Goal: Transaction & Acquisition: Purchase product/service

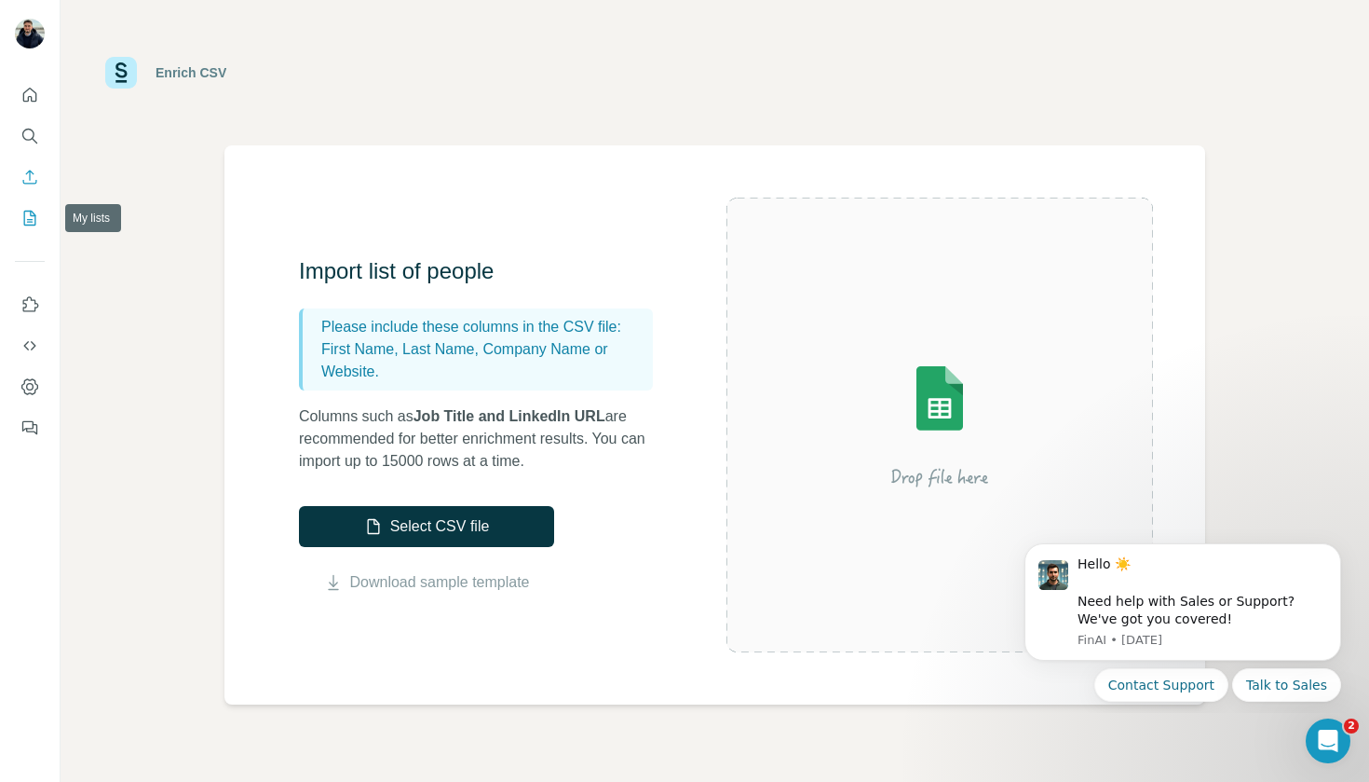
click at [30, 221] on icon "My lists" at bounding box center [29, 218] width 19 height 19
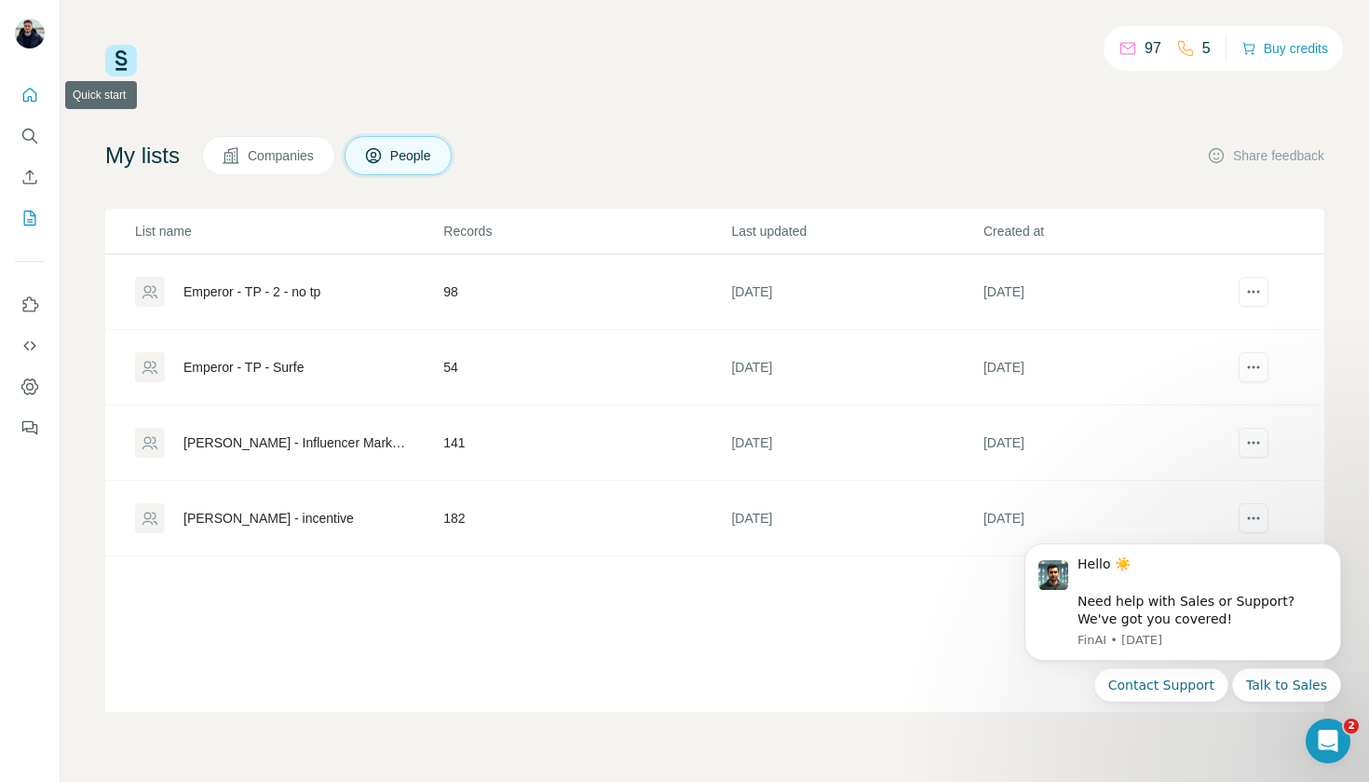
click at [28, 97] on icon "Quick start" at bounding box center [30, 95] width 14 height 14
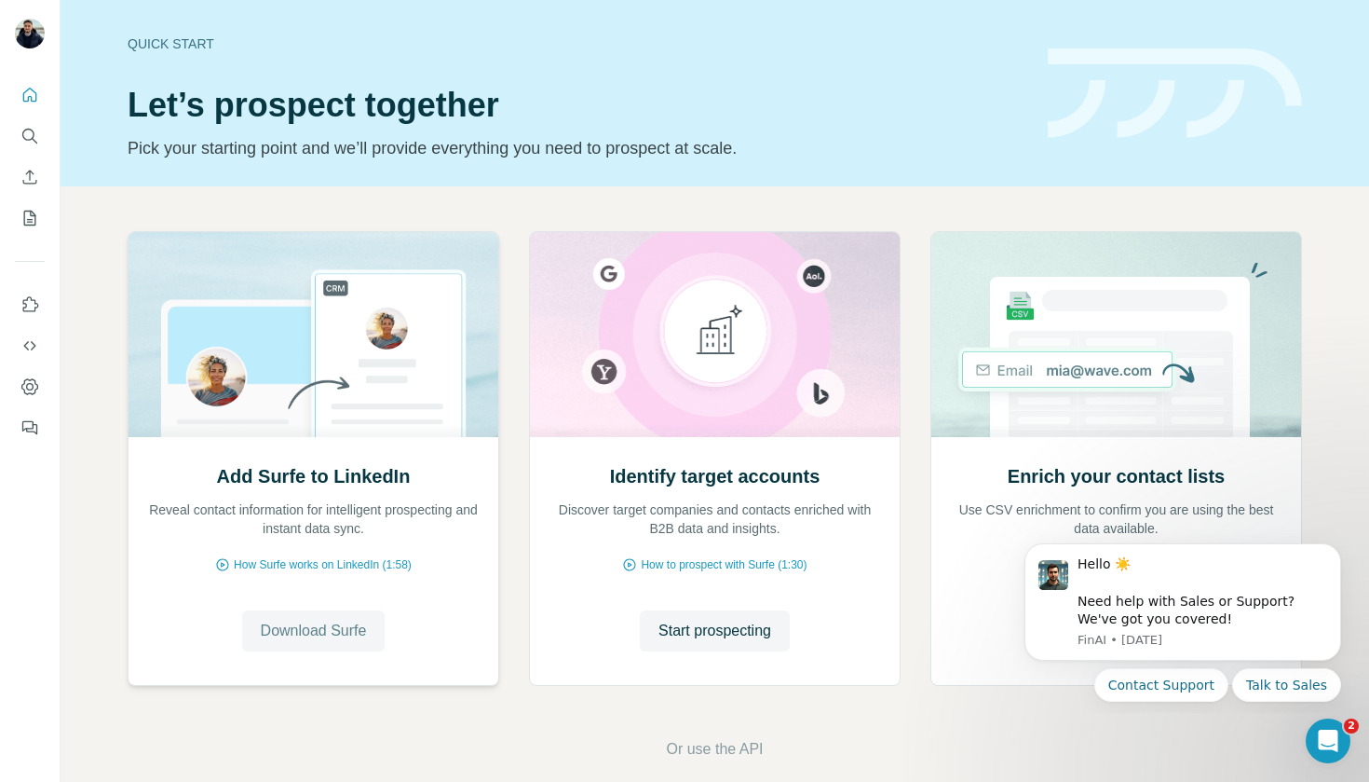
click at [319, 627] on span "Download Surfe" at bounding box center [314, 631] width 106 height 22
click at [28, 180] on icon "Enrich CSV" at bounding box center [29, 177] width 19 height 19
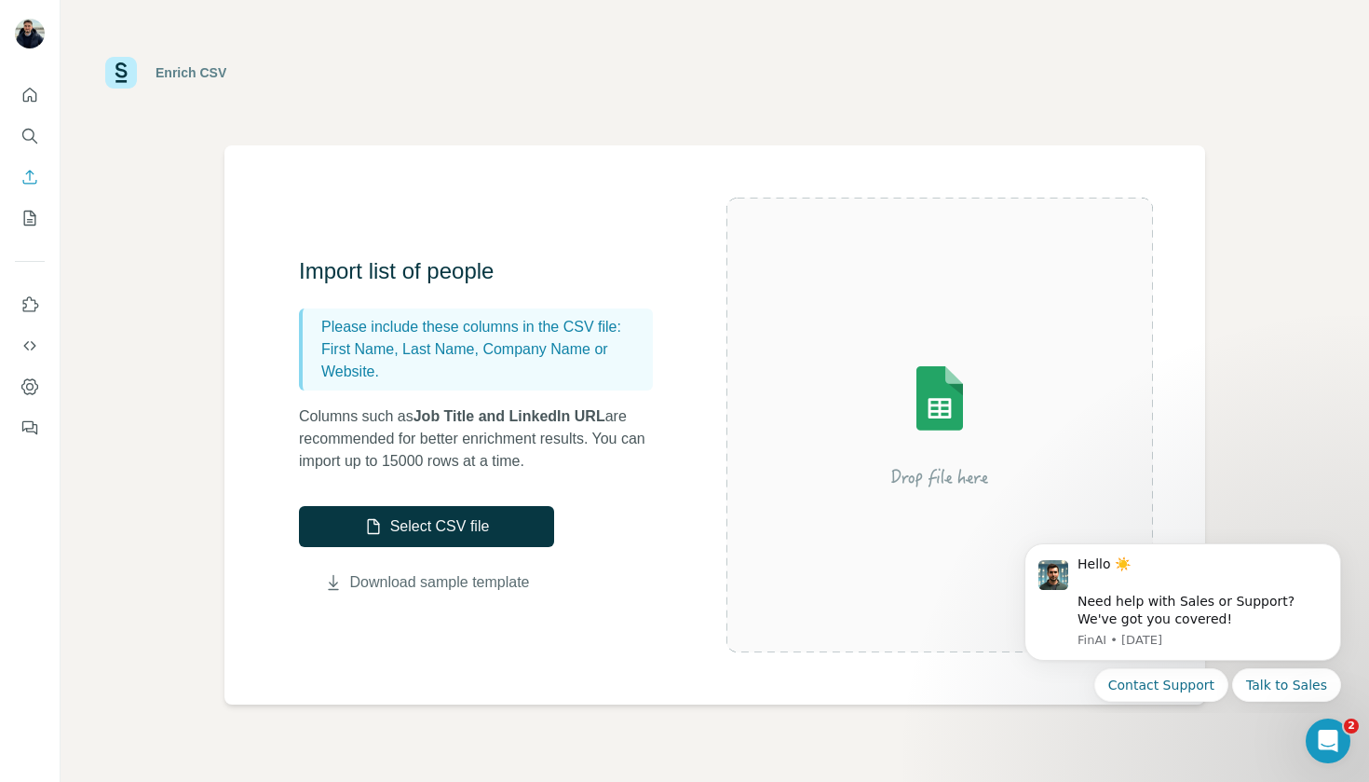
click at [434, 580] on link "Download sample template" at bounding box center [440, 582] width 180 height 22
click at [400, 509] on button "Select CSV file" at bounding box center [426, 526] width 255 height 41
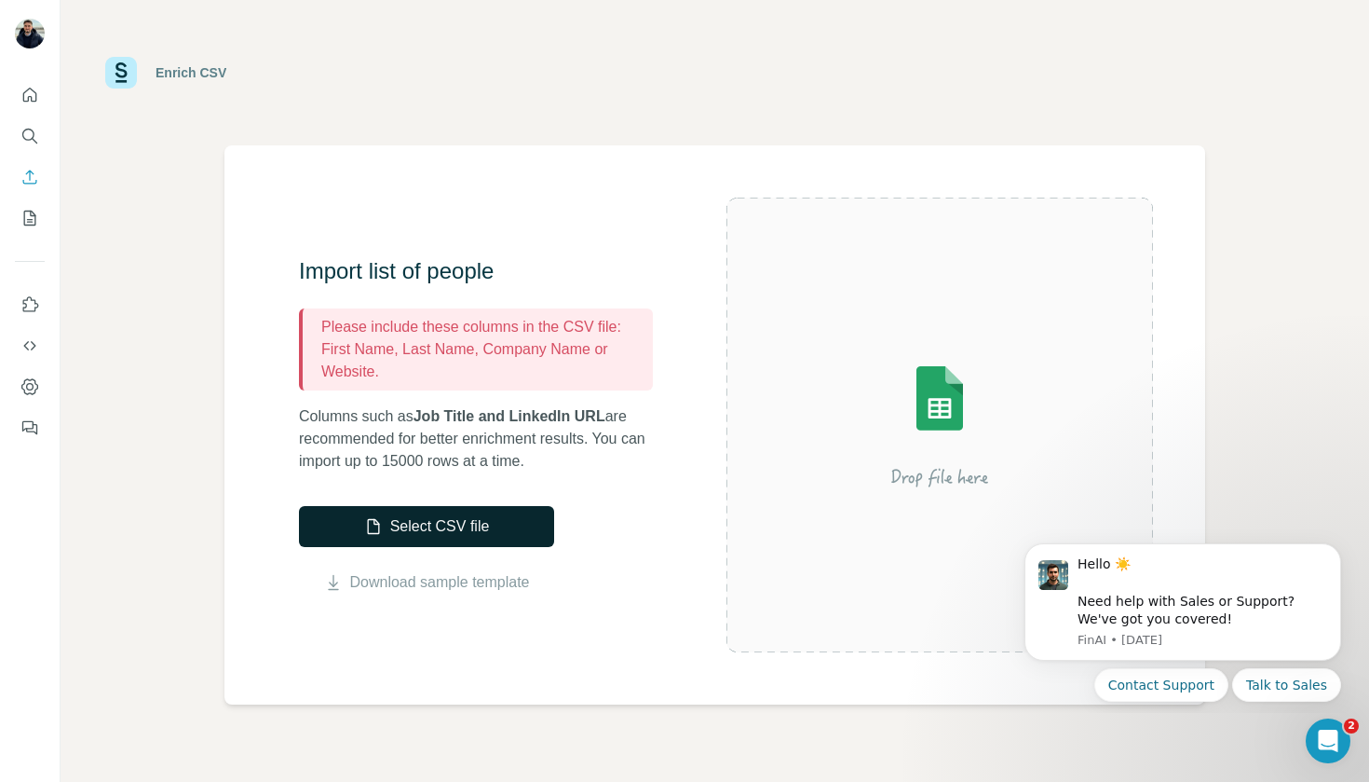
click at [404, 525] on button "Select CSV file" at bounding box center [426, 526] width 255 height 41
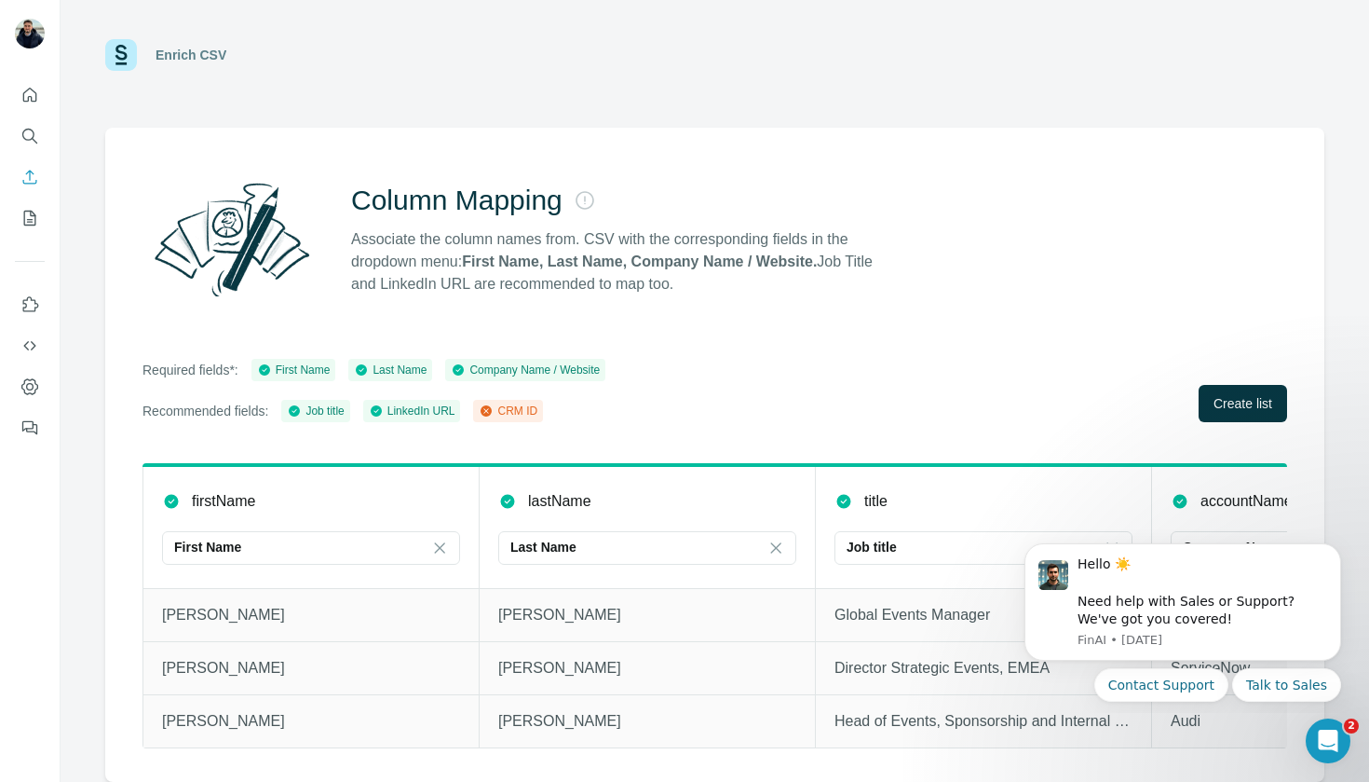
scroll to position [18, 0]
click at [1282, 687] on button "Talk to Sales" at bounding box center [1287, 685] width 109 height 34
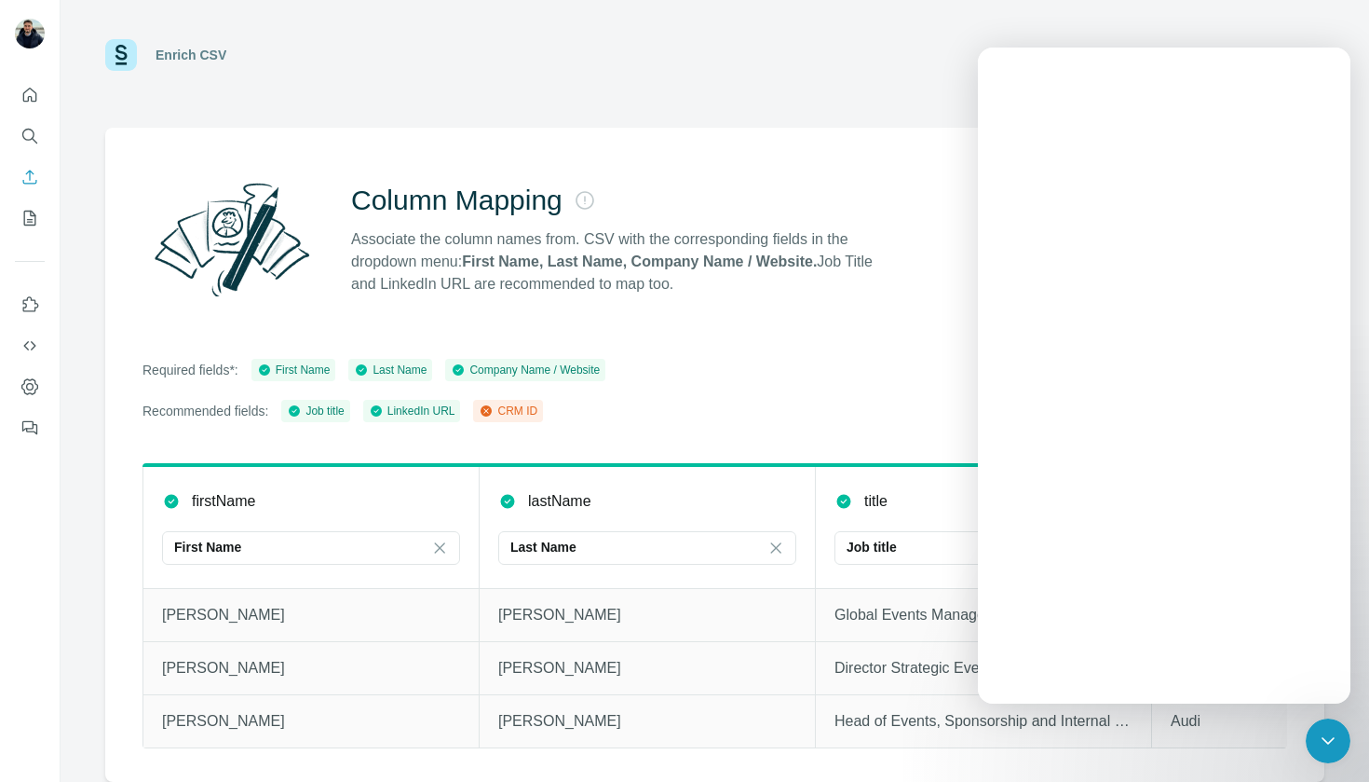
scroll to position [0, 0]
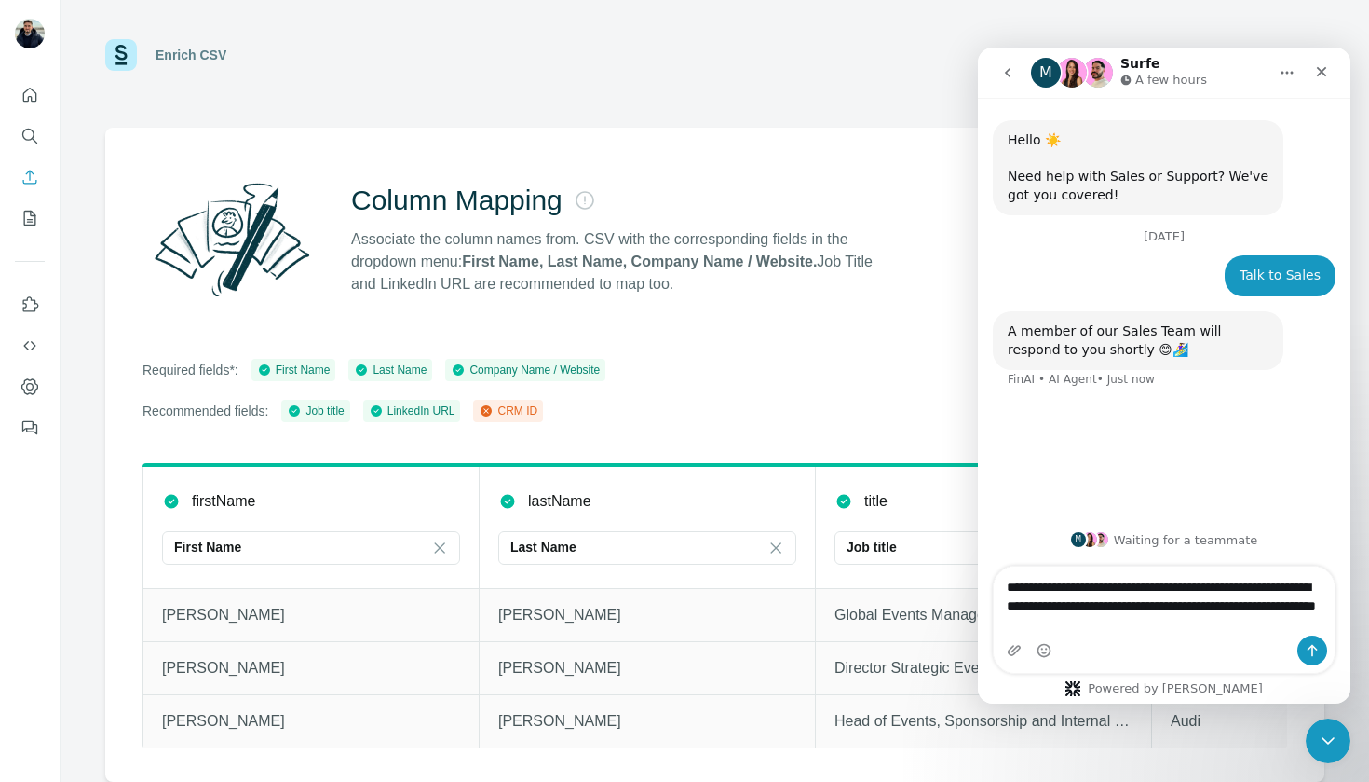
type textarea "**********"
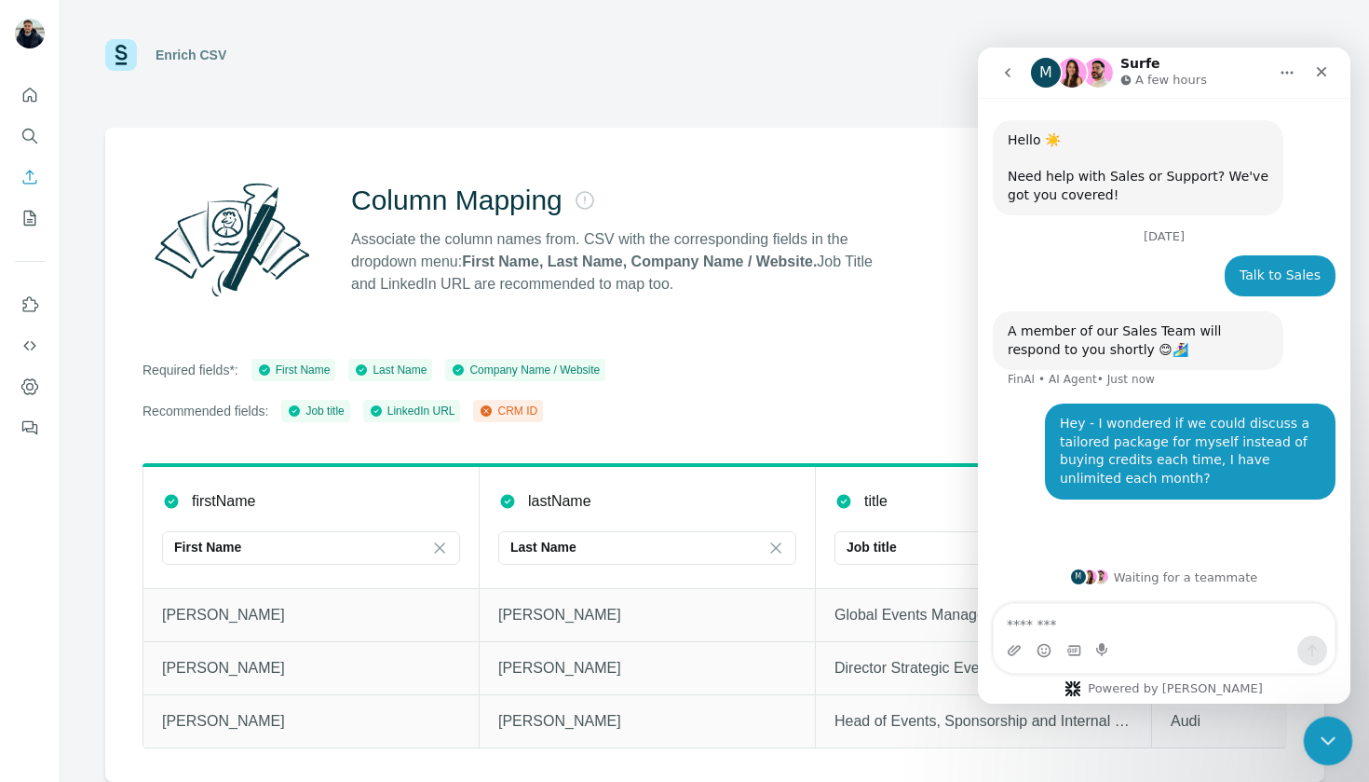
click at [1314, 735] on icon "Close Intercom Messenger" at bounding box center [1325, 738] width 22 height 22
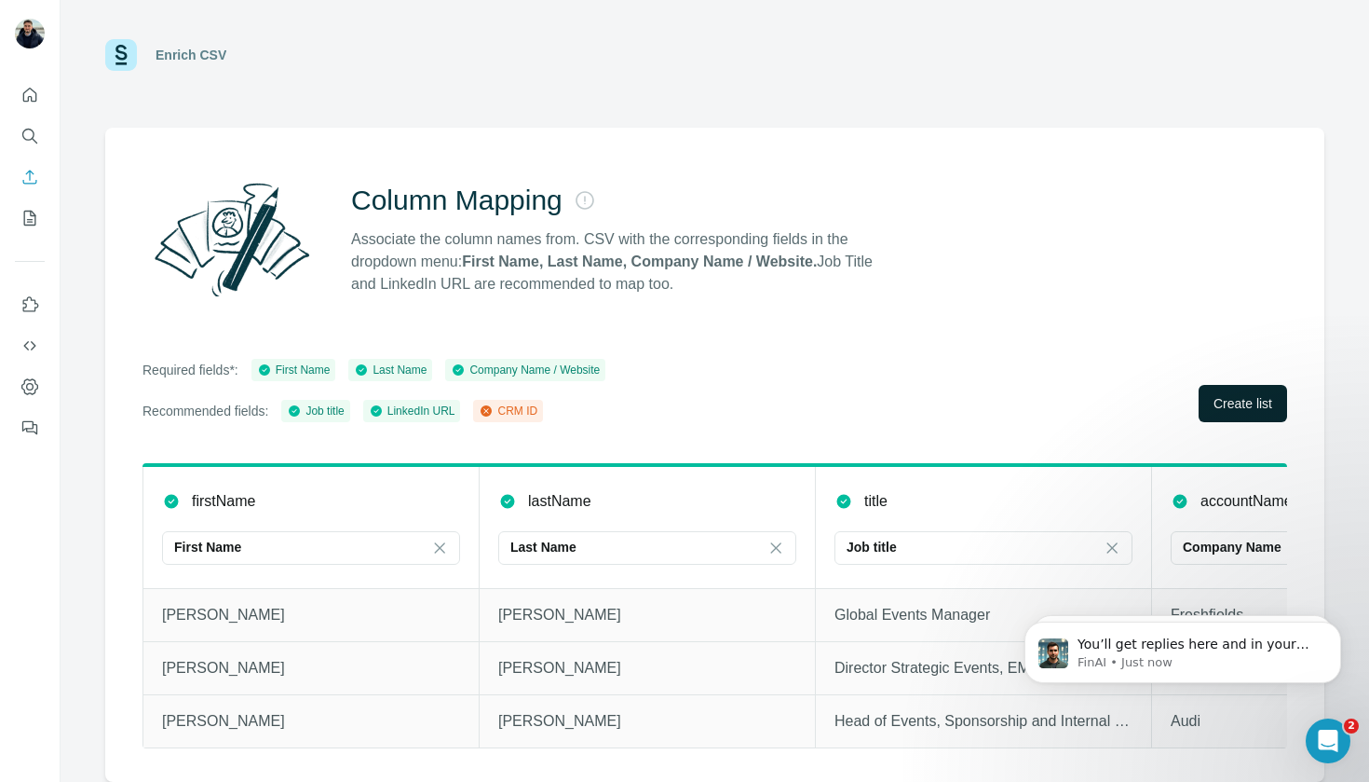
click at [1219, 407] on span "Create list" at bounding box center [1243, 403] width 59 height 19
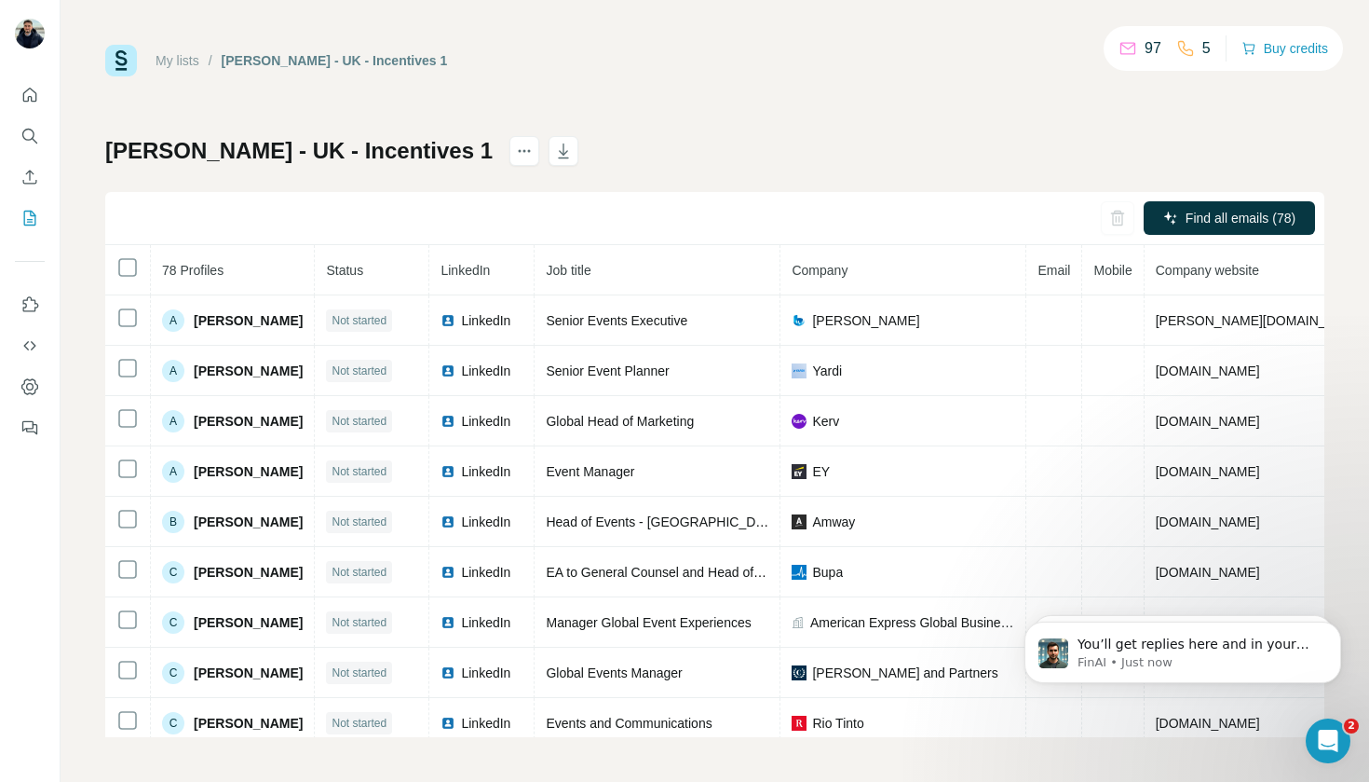
click at [1180, 46] on icon at bounding box center [1185, 48] width 15 height 15
click at [1278, 308] on div at bounding box center [1271, 313] width 15 height 15
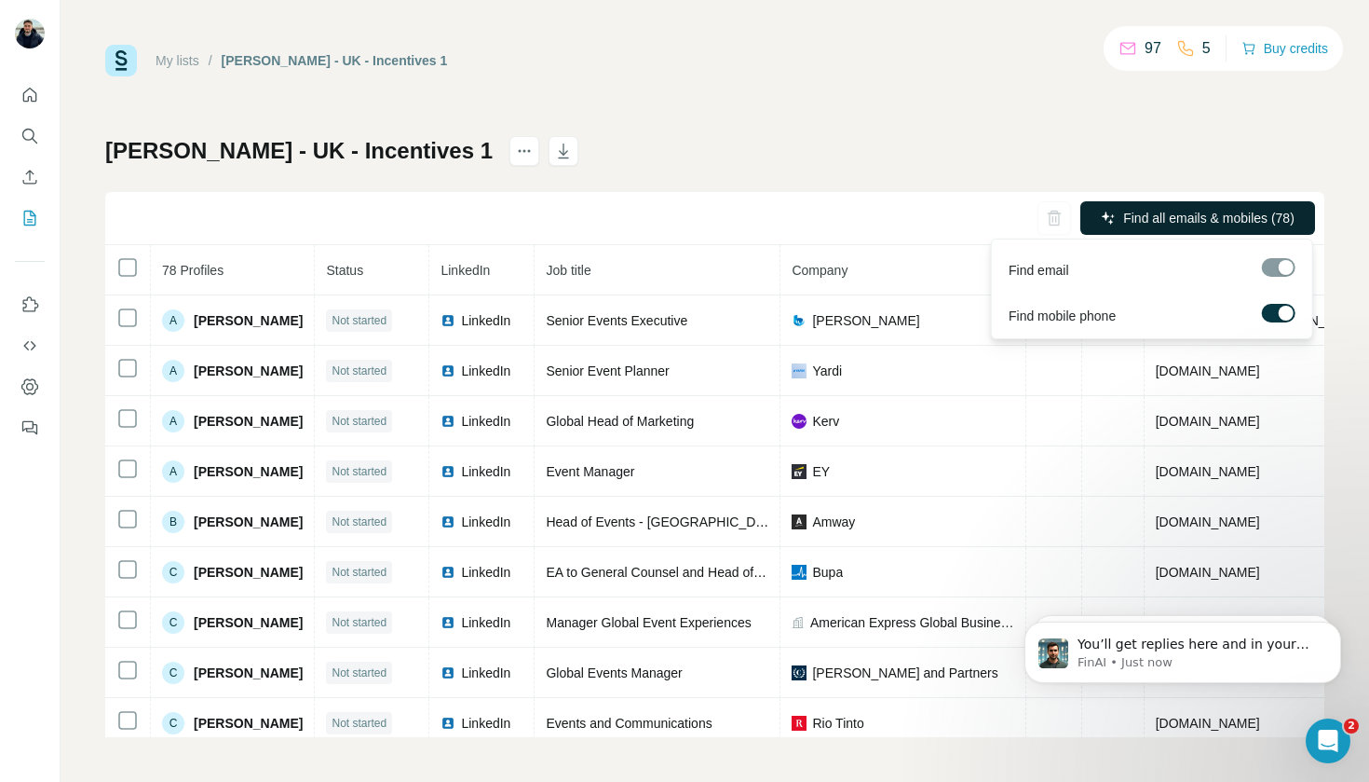
click at [1233, 220] on span "Find all emails & mobiles (78)" at bounding box center [1209, 218] width 171 height 19
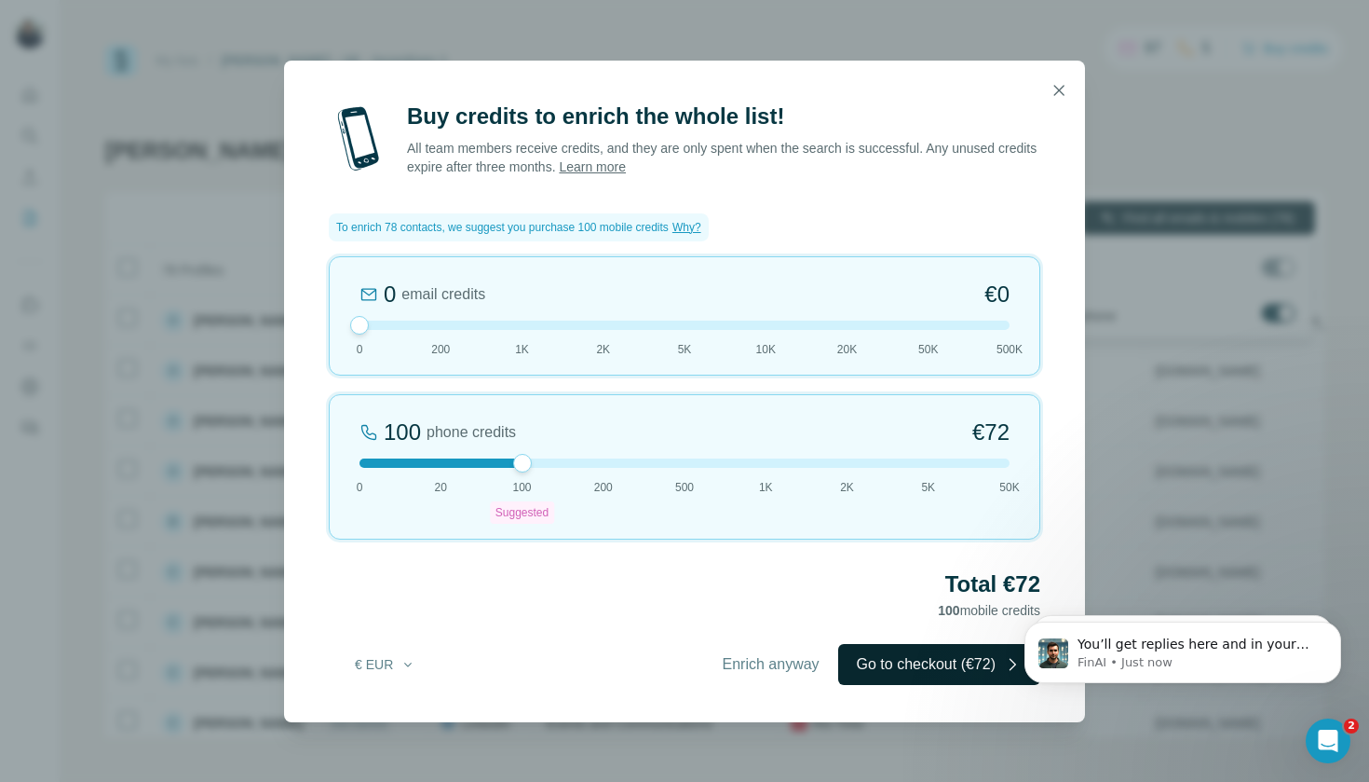
click at [914, 672] on button "Go to checkout (€72)" at bounding box center [939, 664] width 202 height 41
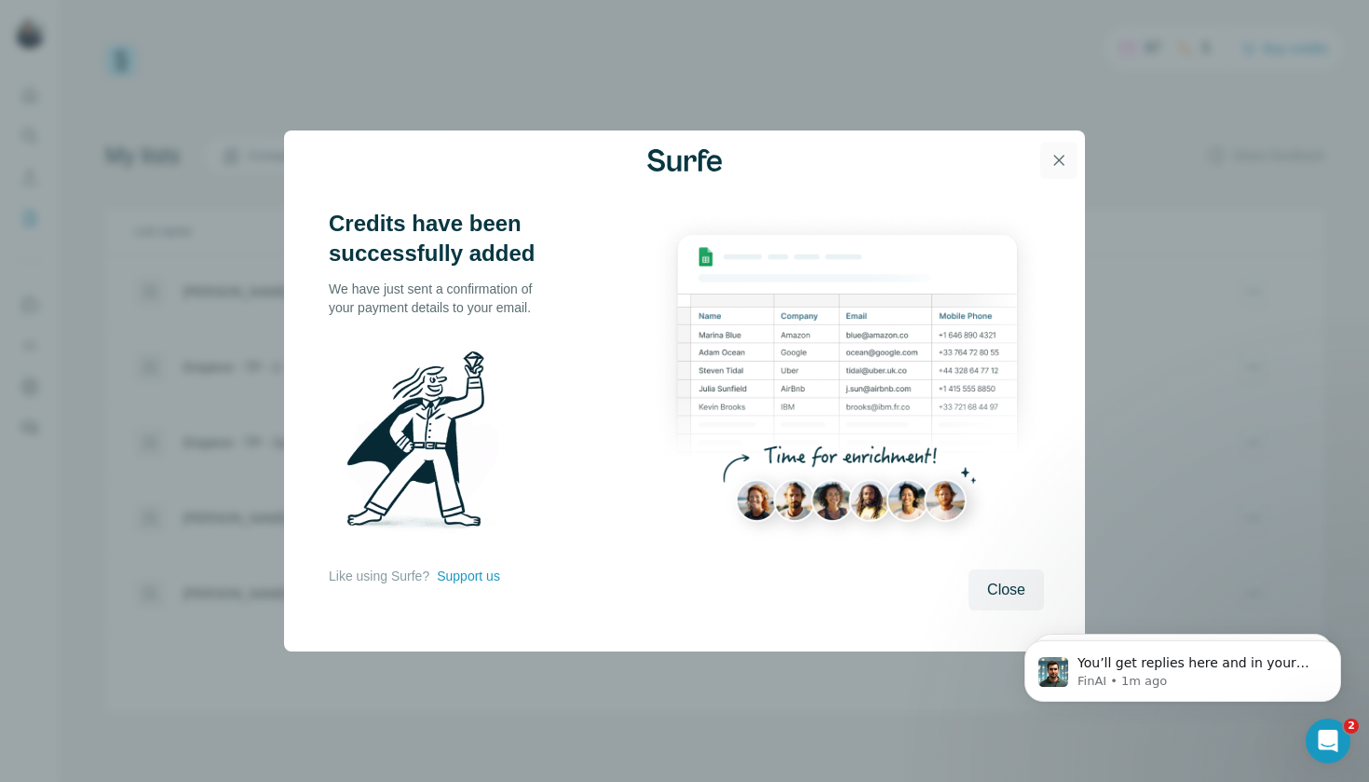
click at [1057, 166] on icon "button" at bounding box center [1059, 160] width 19 height 19
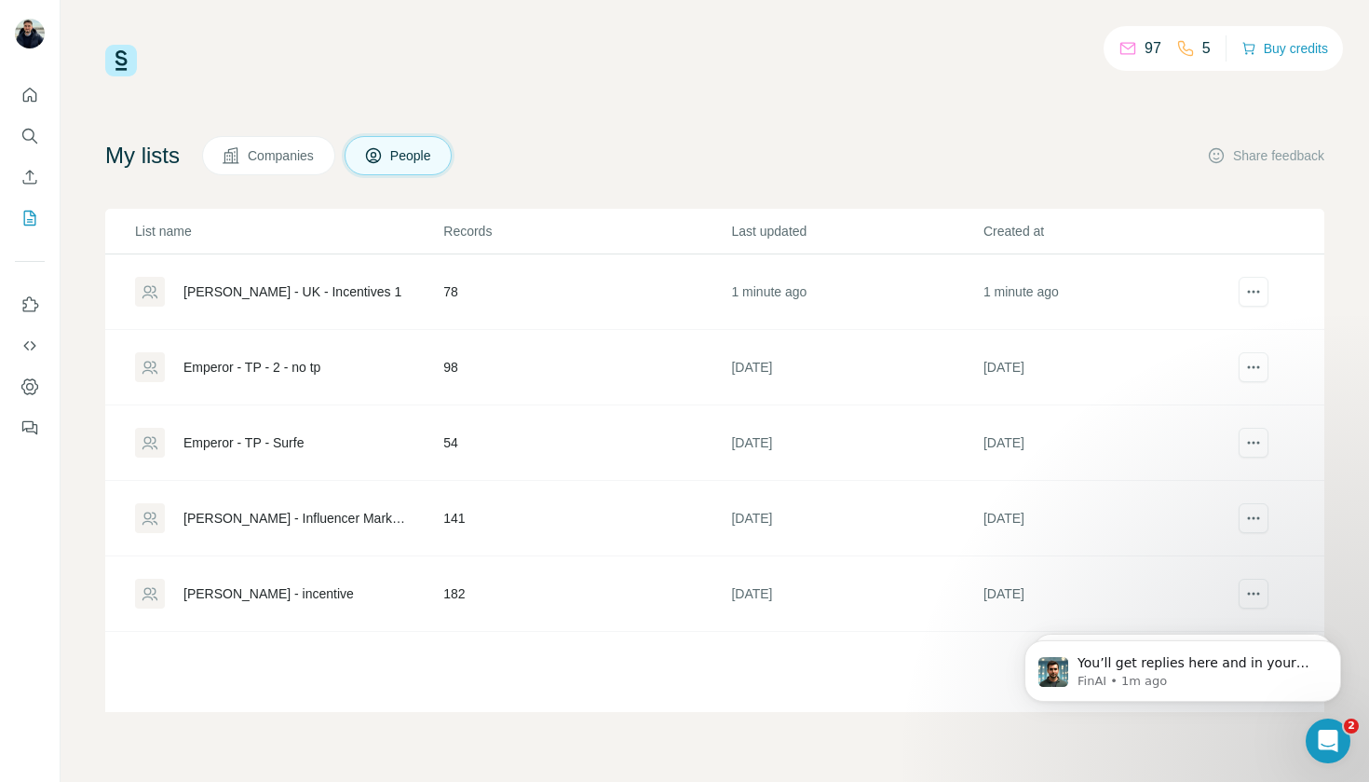
click at [313, 293] on div "[PERSON_NAME] - UK - Incentives 1" at bounding box center [293, 291] width 218 height 19
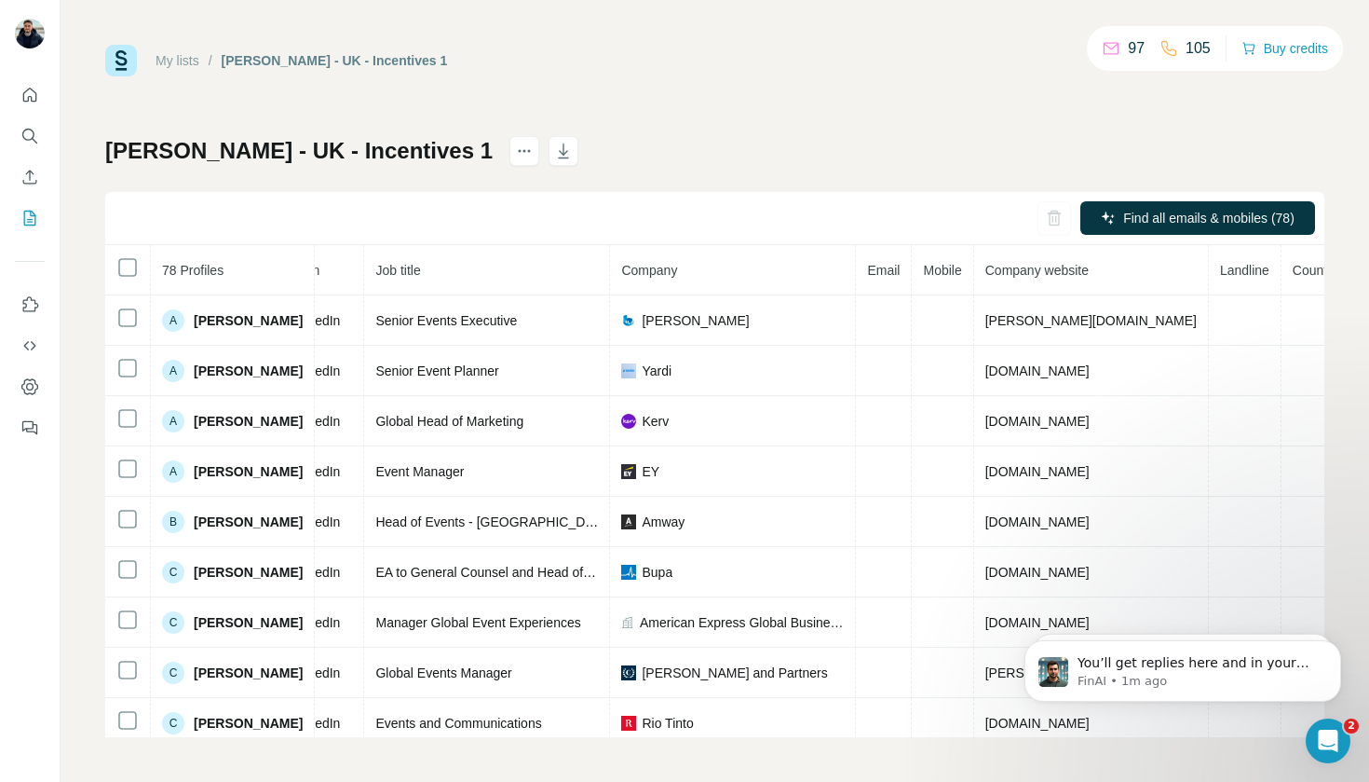
scroll to position [0, 170]
click at [1174, 220] on span "Find all emails & mobiles (78)" at bounding box center [1209, 218] width 171 height 19
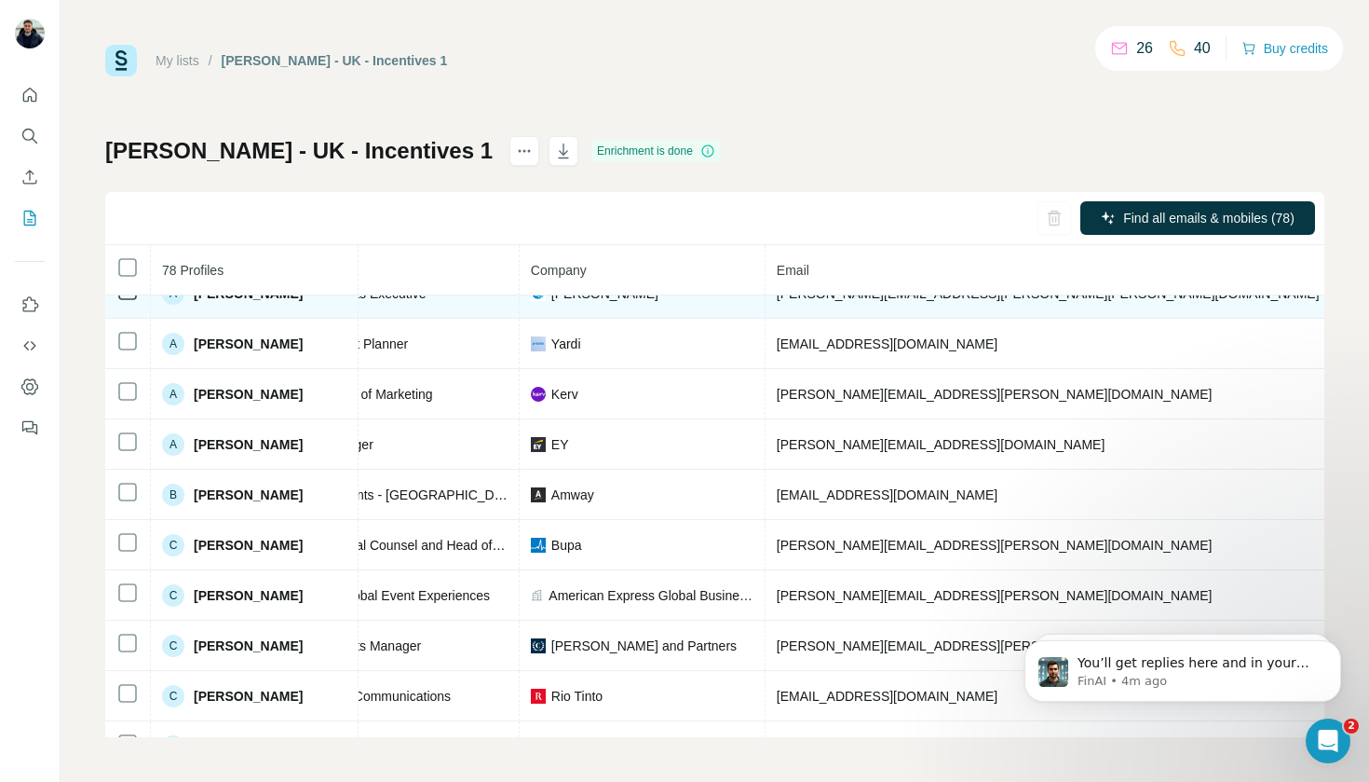
scroll to position [29, 306]
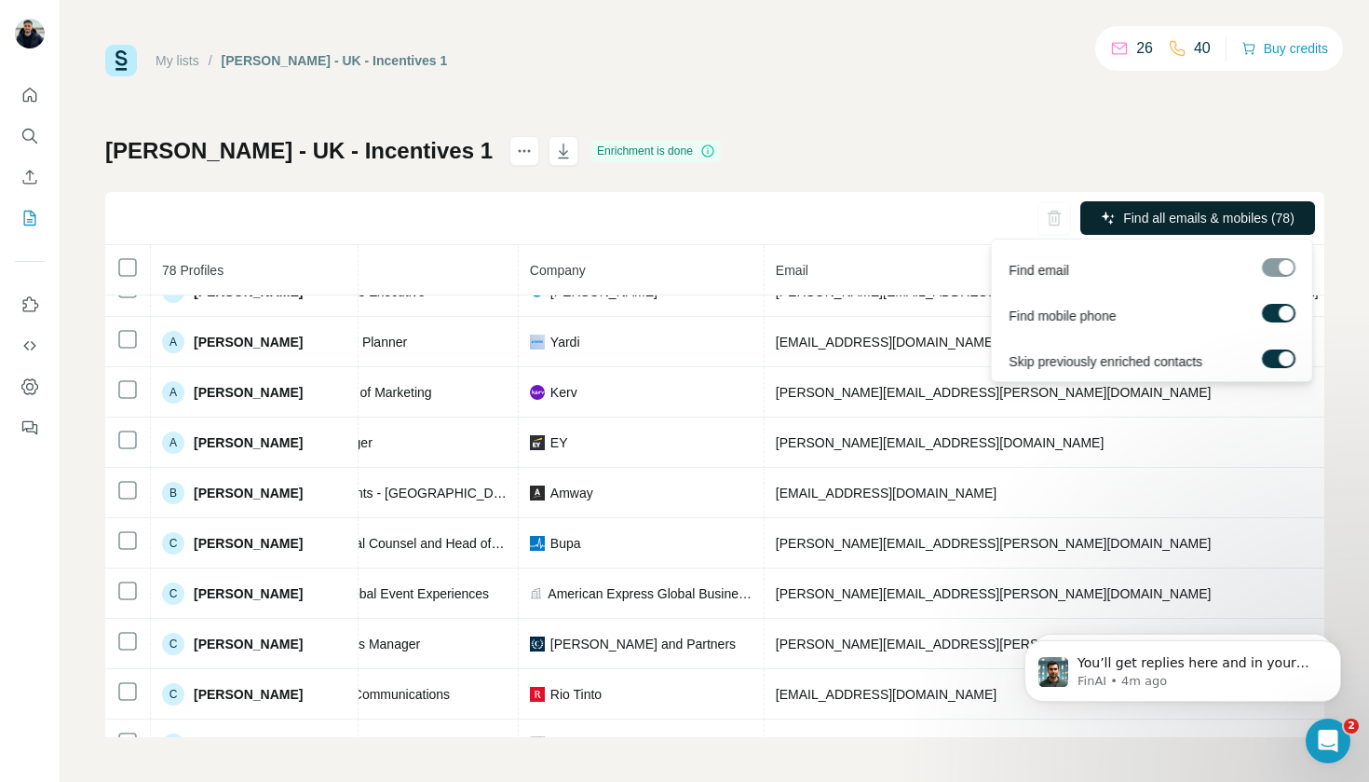
click at [1183, 220] on span "Find all emails & mobiles (78)" at bounding box center [1209, 218] width 171 height 19
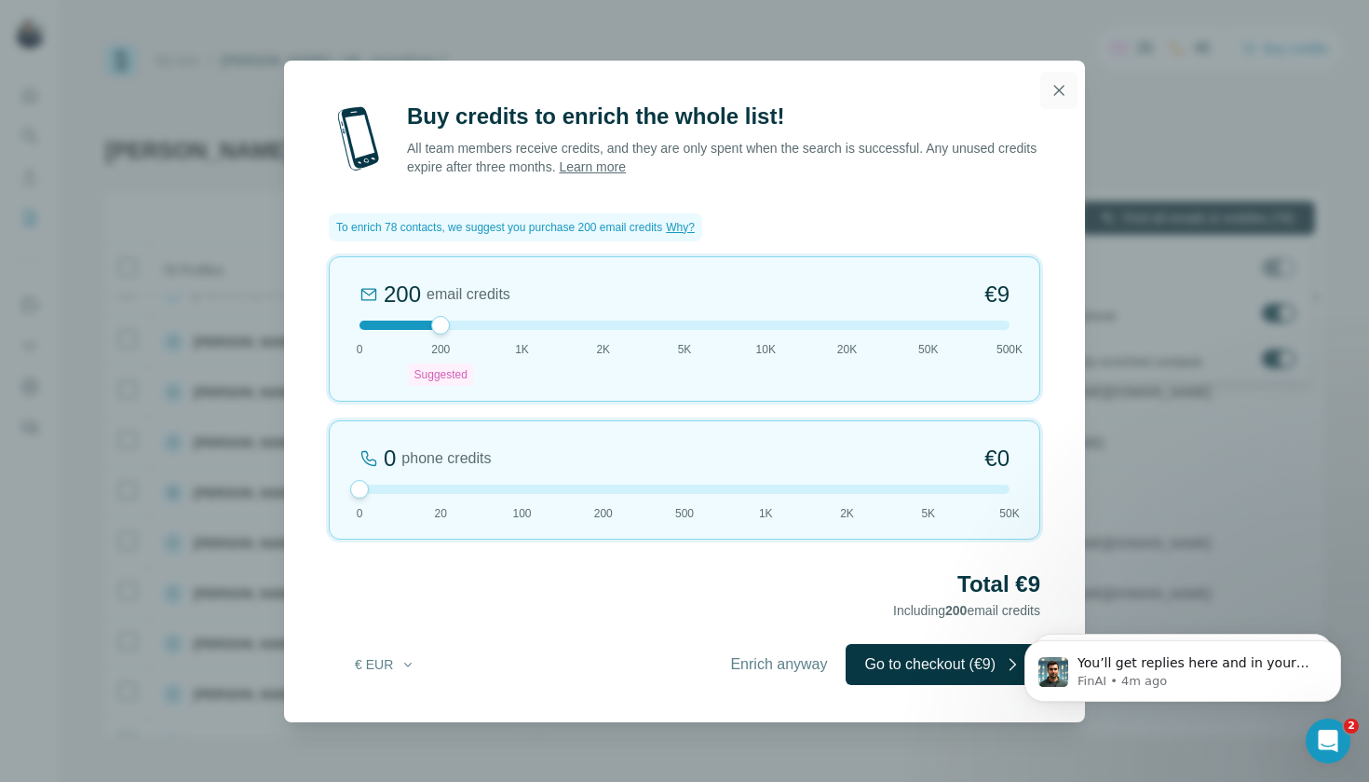
click at [1056, 87] on icon "button" at bounding box center [1060, 90] width 10 height 10
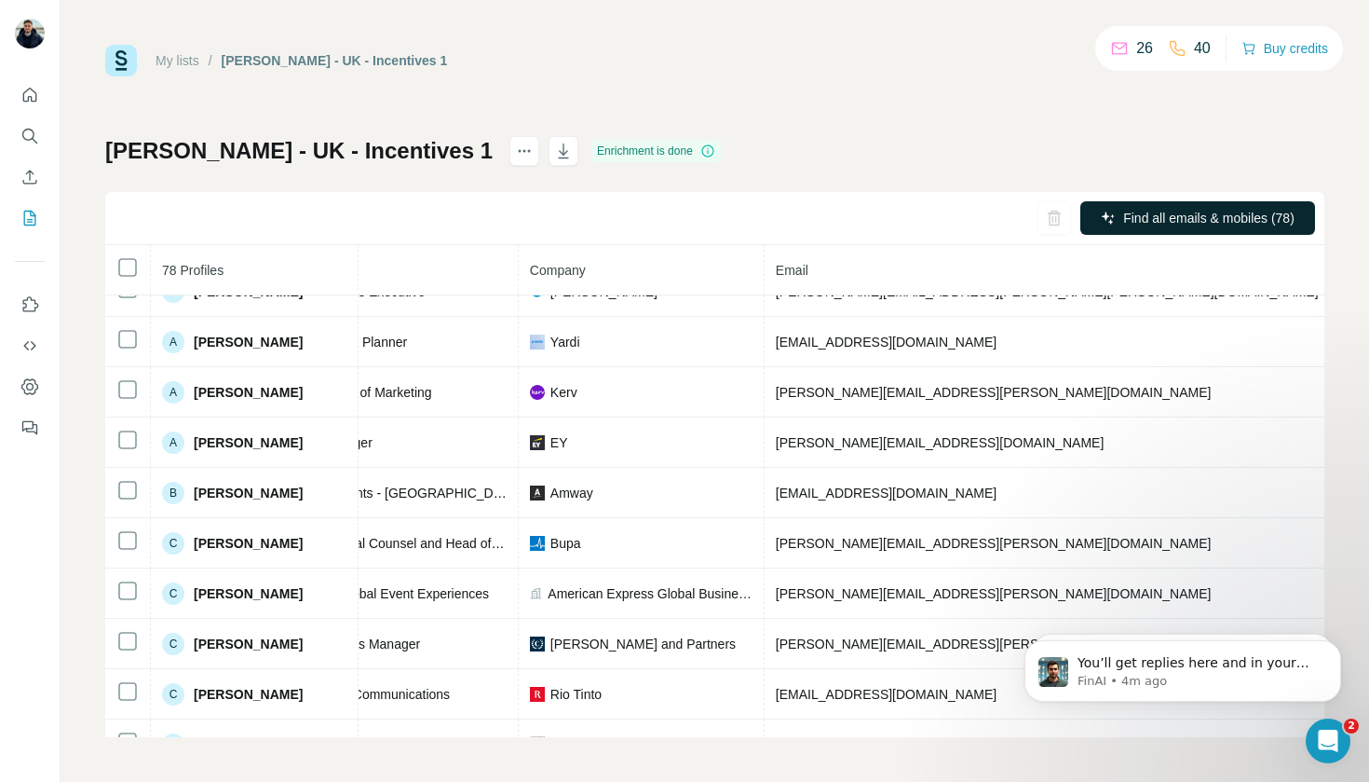
scroll to position [0, 0]
click at [1153, 225] on span "Find all emails & mobiles (78)" at bounding box center [1209, 218] width 171 height 19
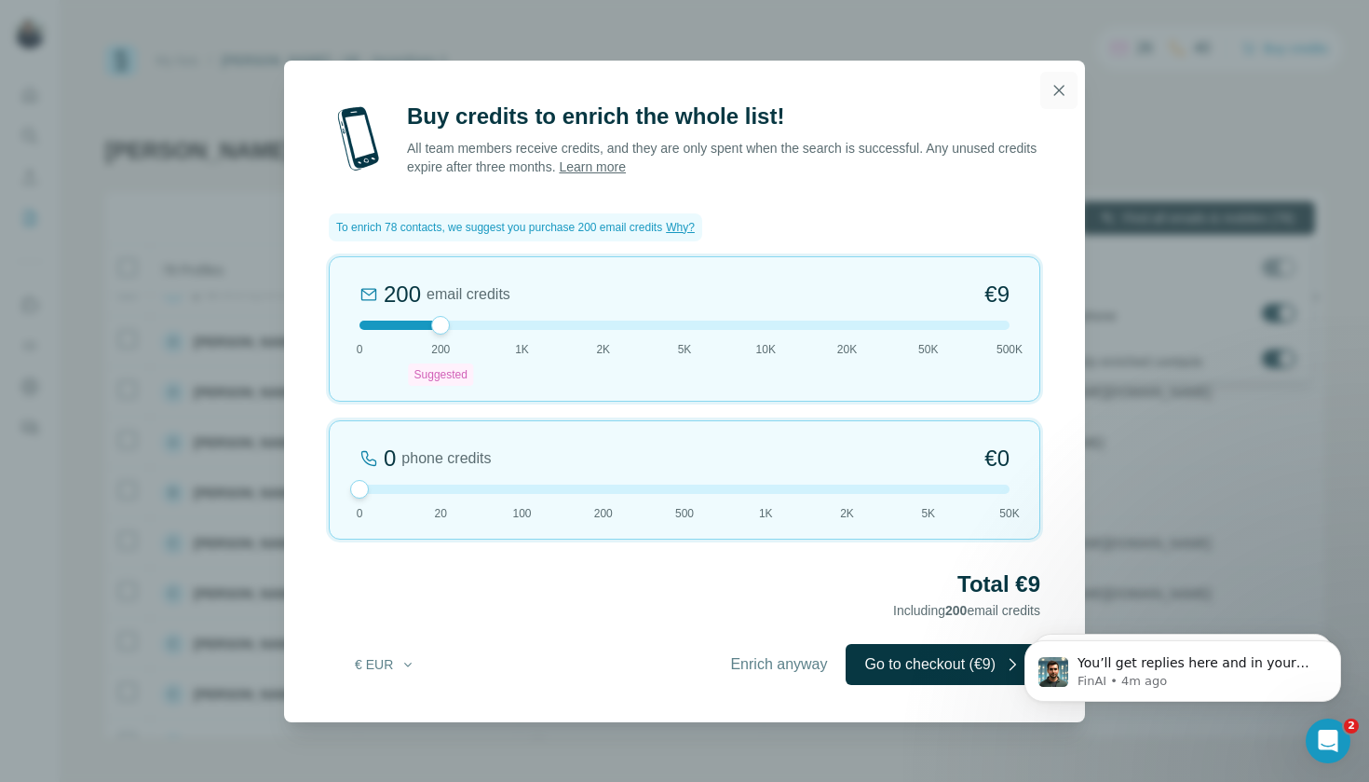
click at [1062, 89] on icon "button" at bounding box center [1059, 90] width 19 height 19
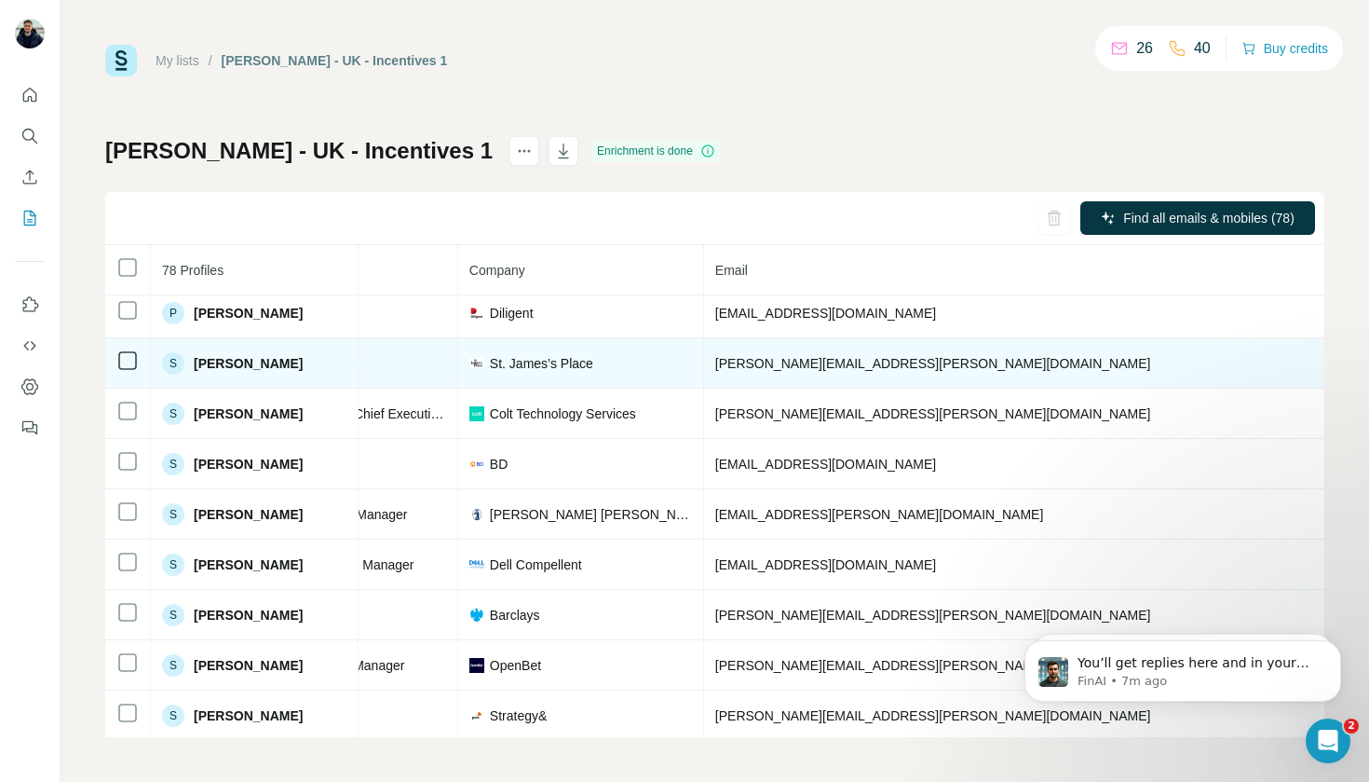
scroll to position [3118, 366]
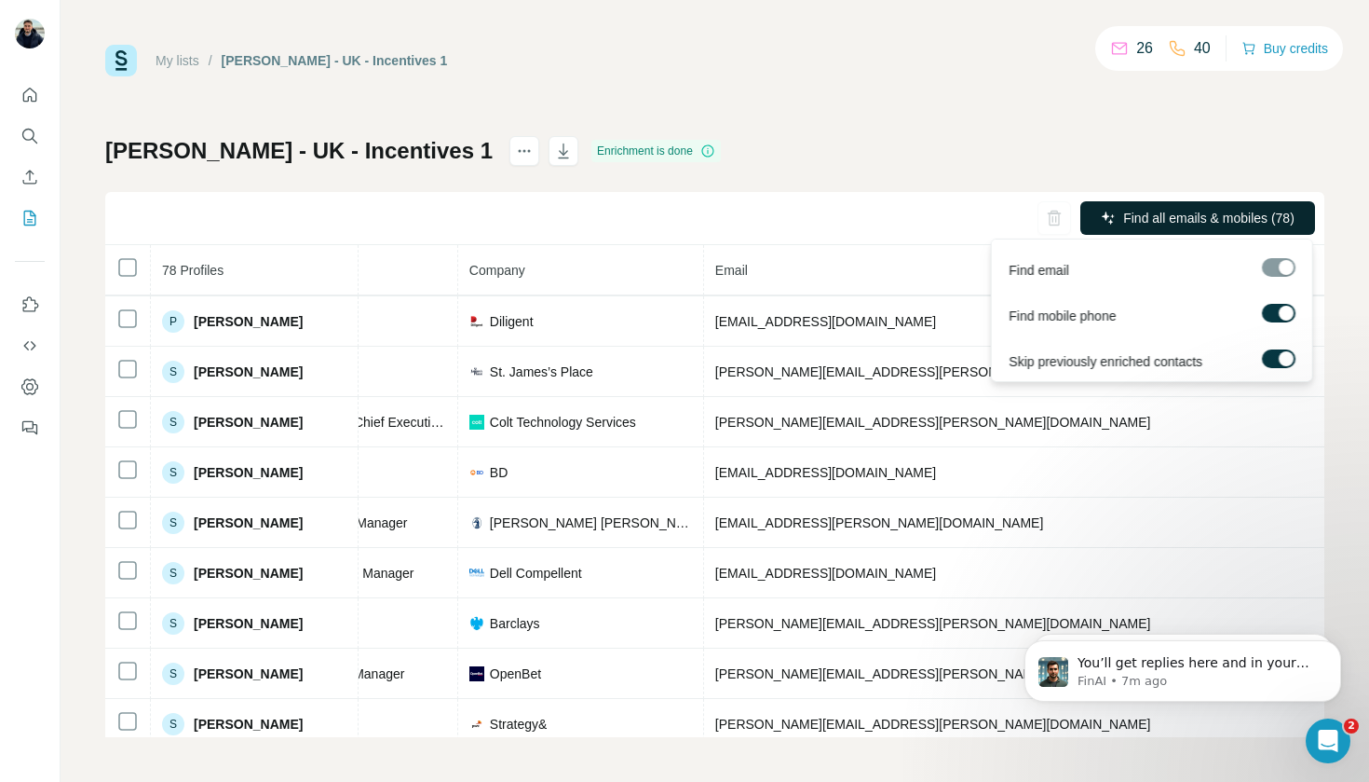
click at [1231, 202] on button "Find all emails & mobiles (78)" at bounding box center [1198, 218] width 235 height 34
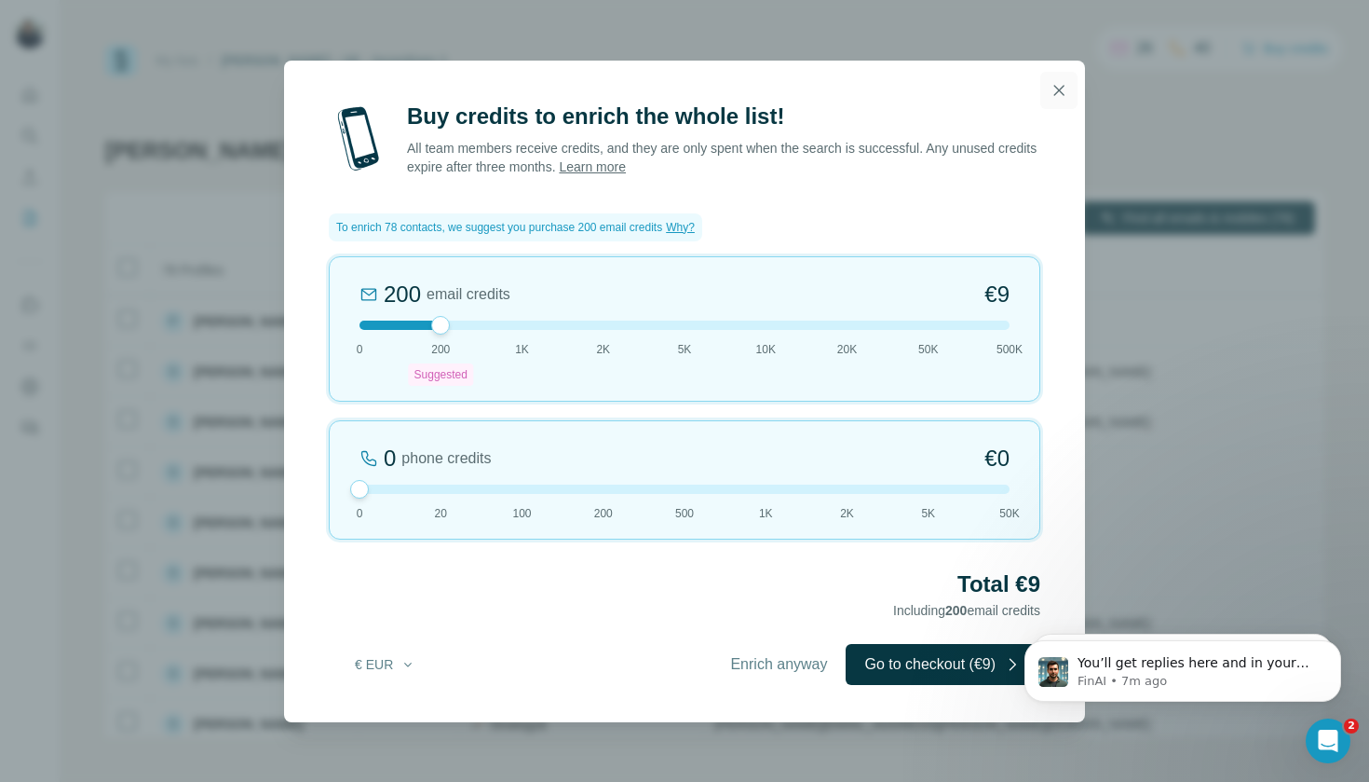
click at [1058, 98] on icon "button" at bounding box center [1059, 90] width 19 height 19
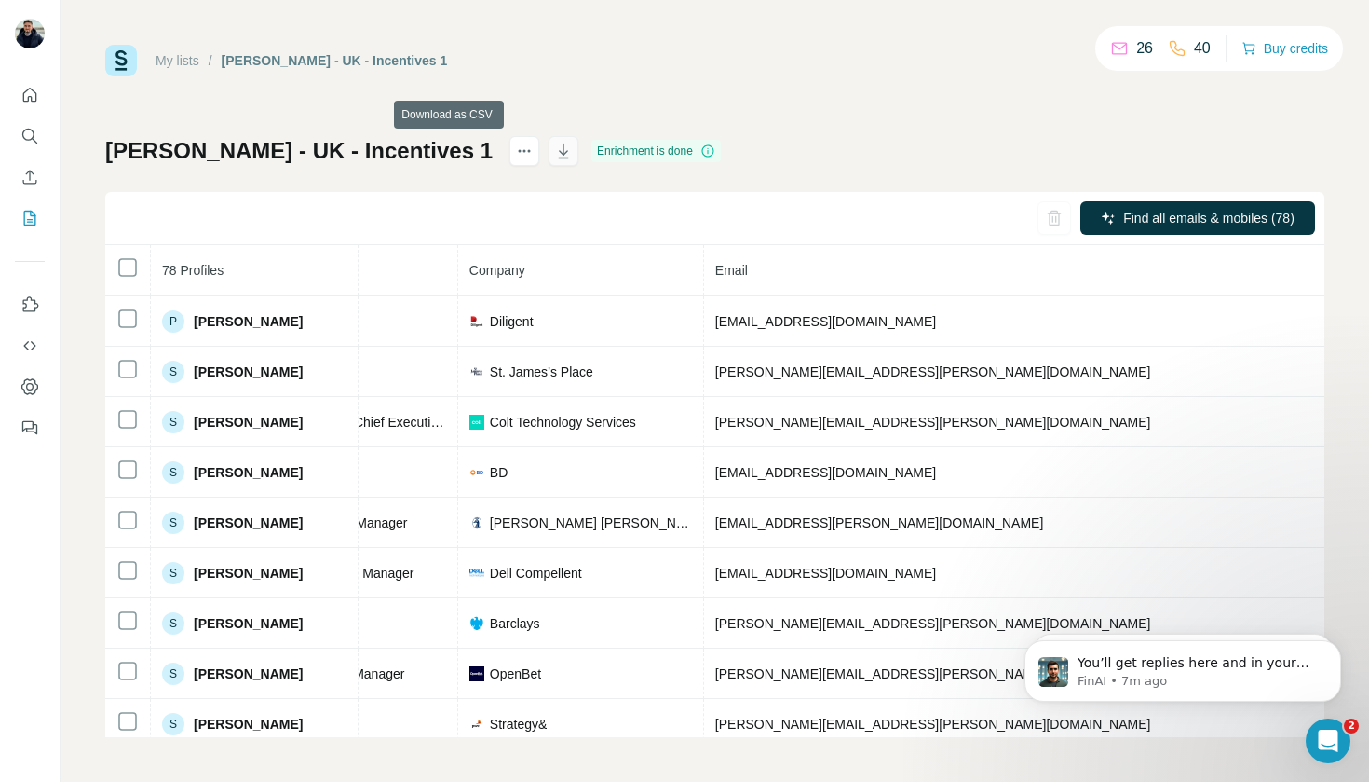
click at [554, 148] on icon "button" at bounding box center [563, 151] width 19 height 19
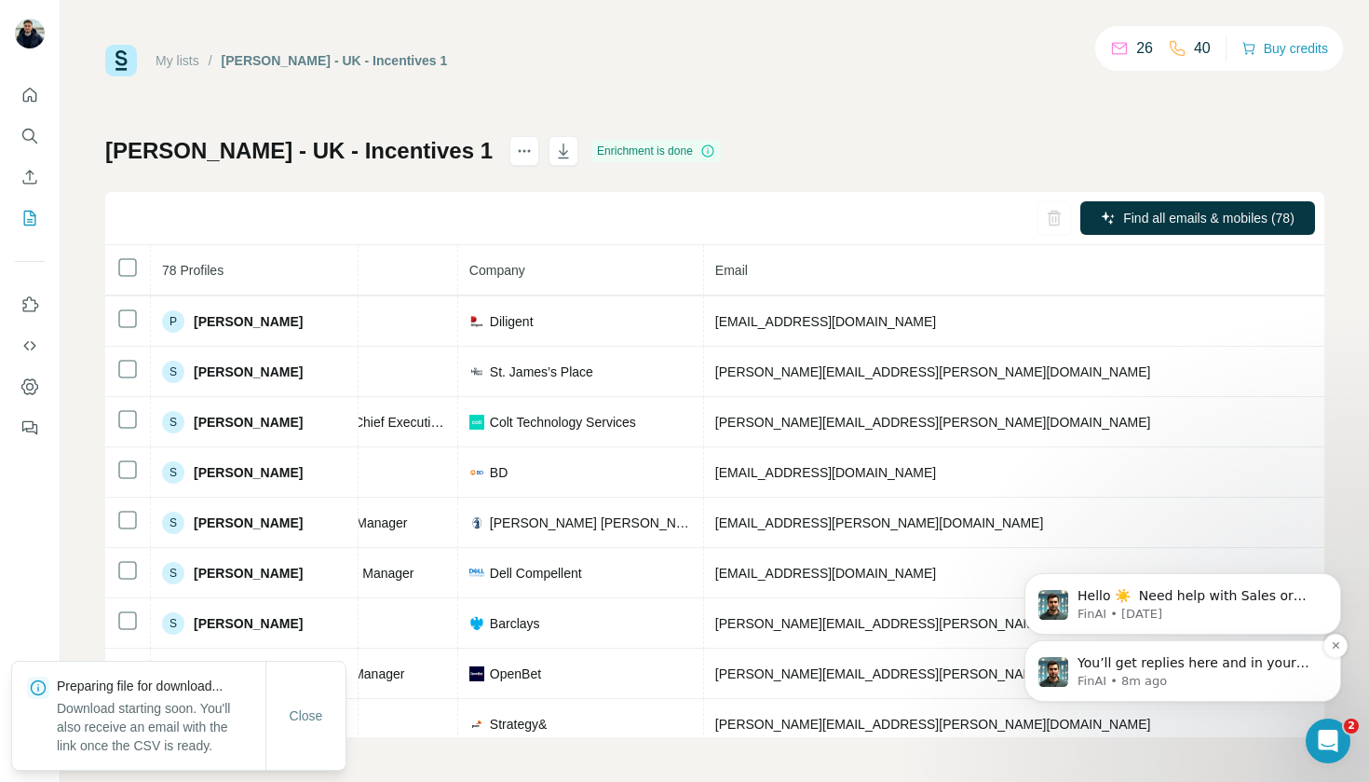
click at [1165, 683] on p "FinAI • 8m ago" at bounding box center [1198, 681] width 240 height 17
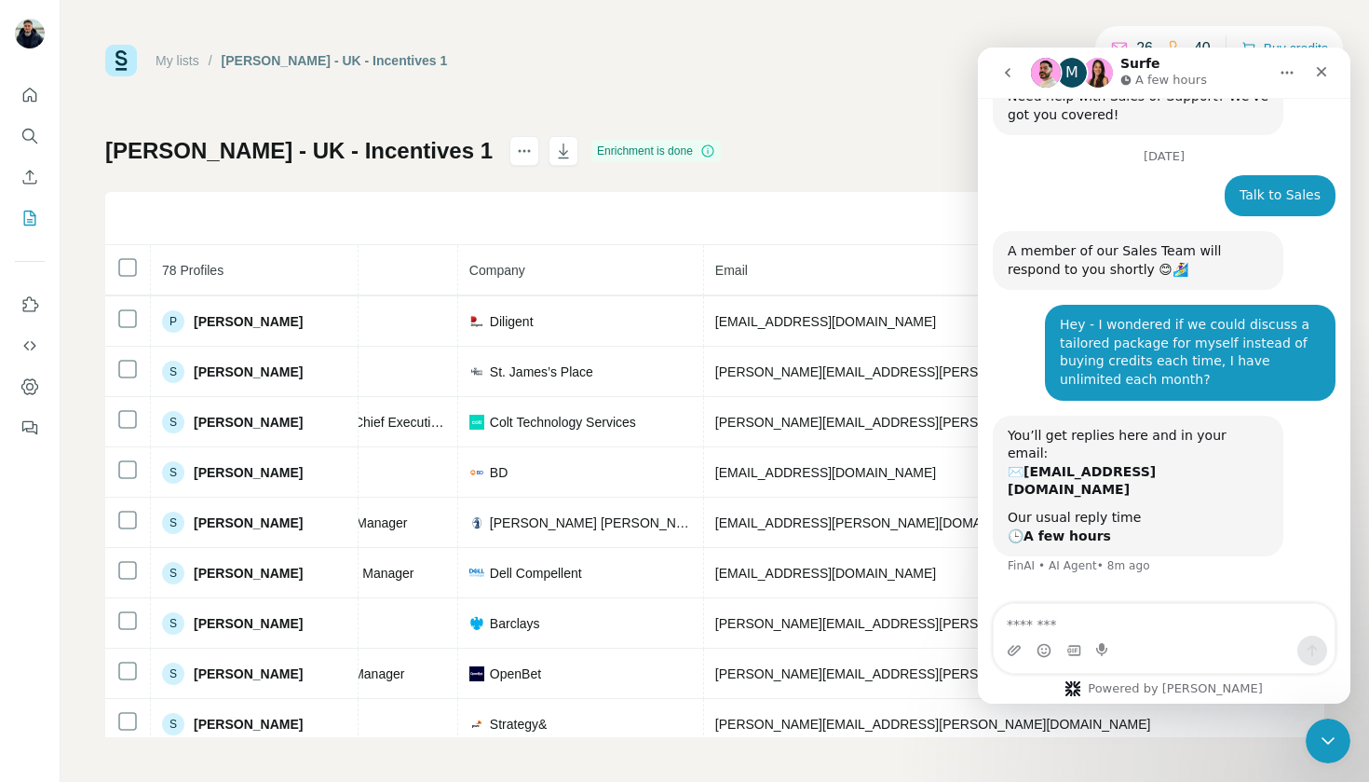
scroll to position [79, 0]
